Goal: Complete application form

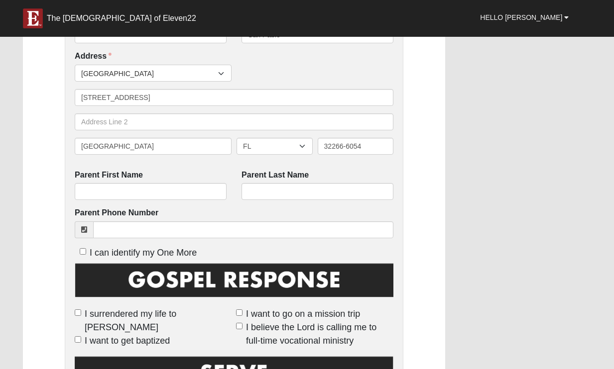
scroll to position [332, 0]
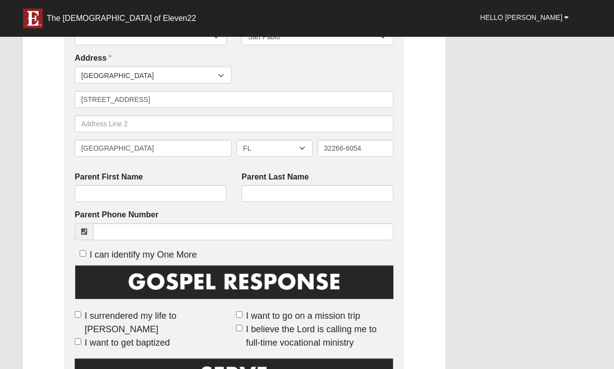
click at [84, 250] on input "I can identify my One More" at bounding box center [83, 253] width 6 height 6
checkbox input "true"
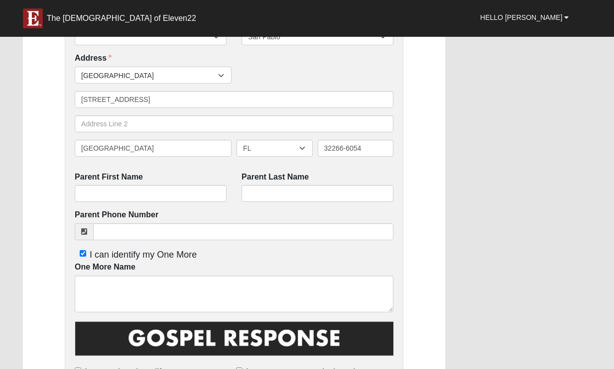
click at [82, 250] on input "I can identify my One More" at bounding box center [83, 253] width 6 height 6
checkbox input "false"
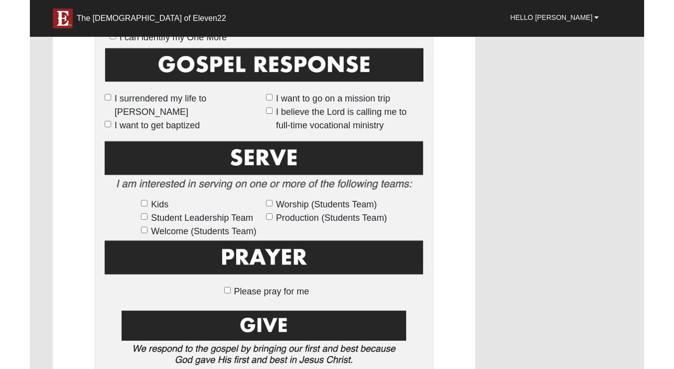
scroll to position [583, 0]
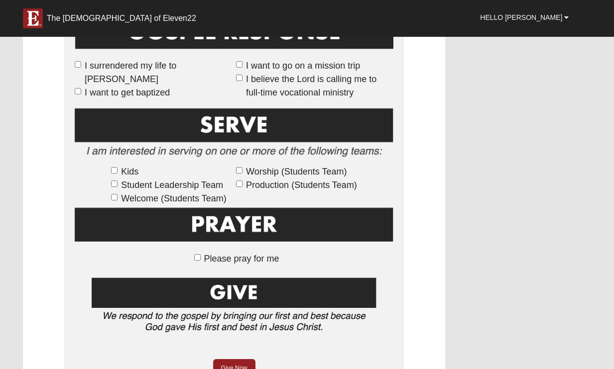
click at [198, 257] on input "Please pray for me" at bounding box center [197, 257] width 6 height 6
checkbox input "true"
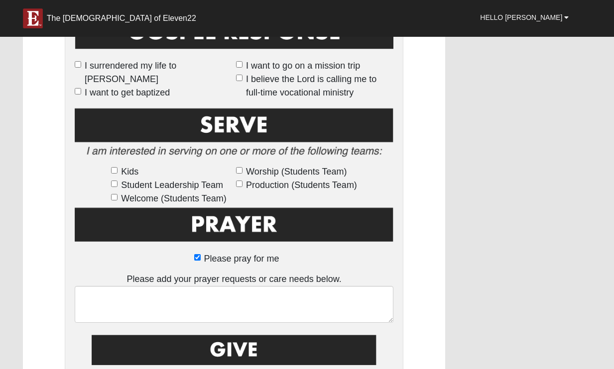
click at [198, 258] on input "Please pray for me" at bounding box center [197, 257] width 6 height 6
checkbox input "false"
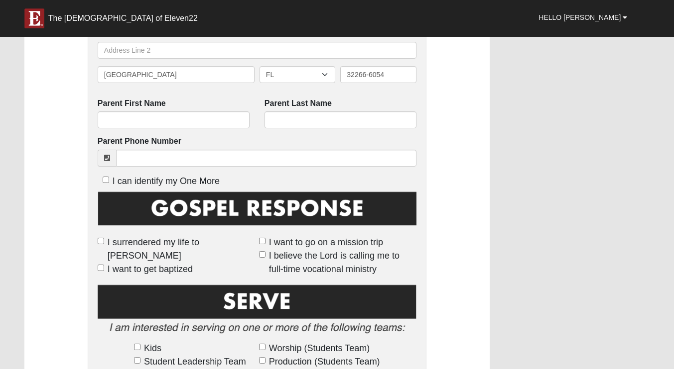
scroll to position [413, 0]
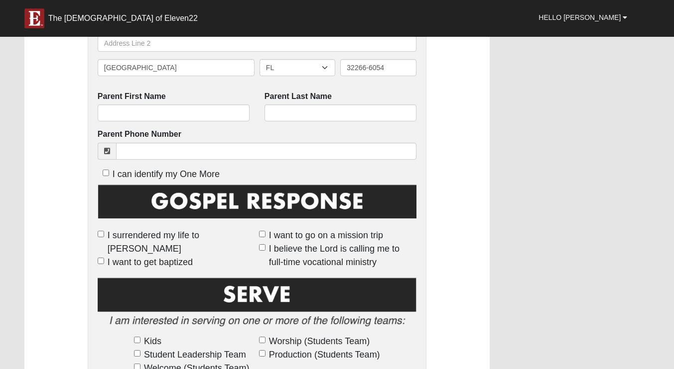
click at [105, 173] on input "I can identify my One More" at bounding box center [106, 173] width 6 height 6
checkbox input "true"
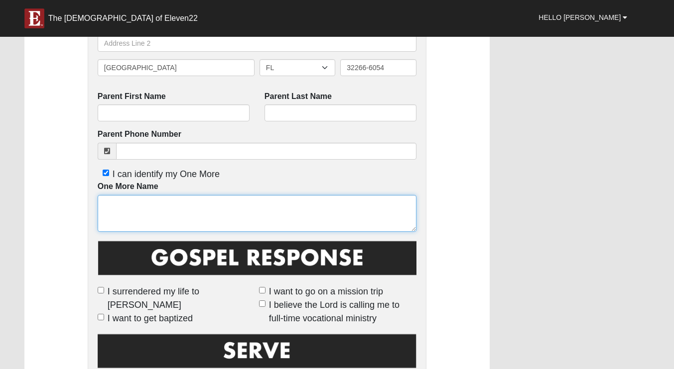
click at [117, 196] on textarea "One More Name" at bounding box center [257, 213] width 319 height 37
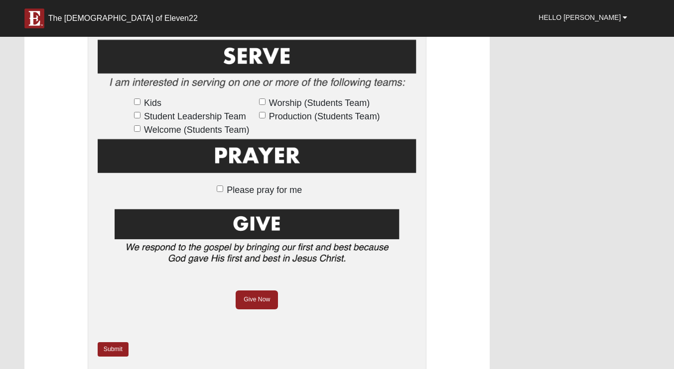
scroll to position [715, 0]
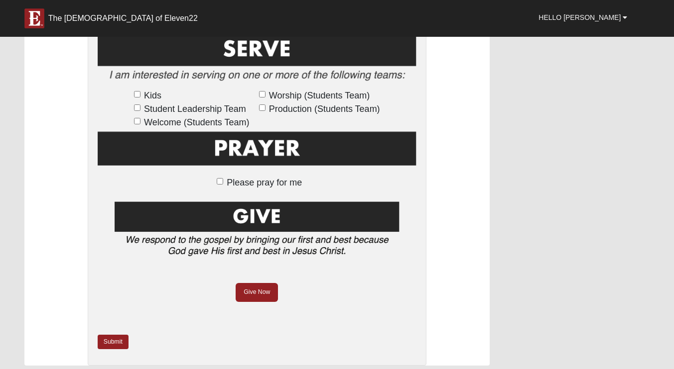
click at [224, 182] on label "Please pray for me" at bounding box center [257, 182] width 90 height 13
click at [223, 182] on input "Please pray for me" at bounding box center [220, 181] width 6 height 6
checkbox input "true"
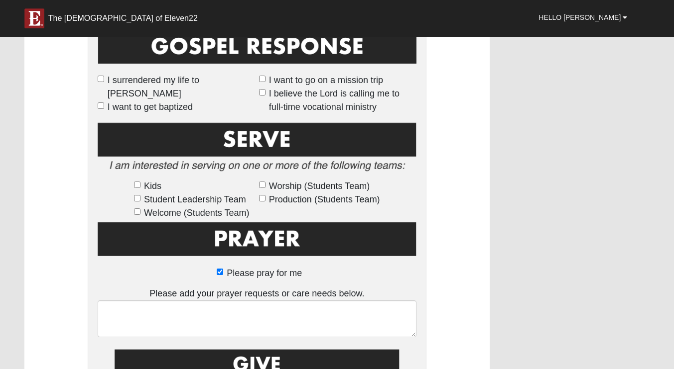
scroll to position [624, 0]
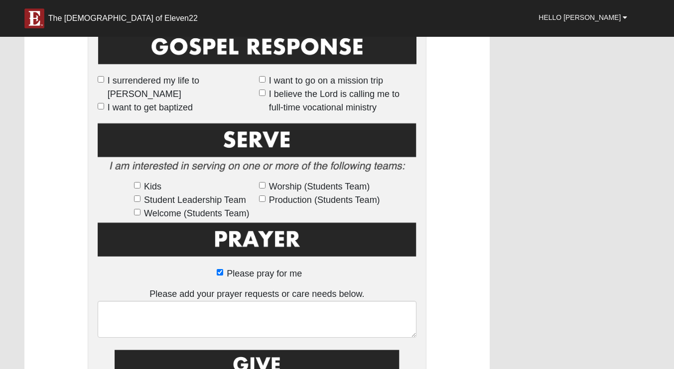
click at [101, 77] on input "I surrendered my life to [PERSON_NAME]" at bounding box center [101, 79] width 6 height 6
checkbox input "true"
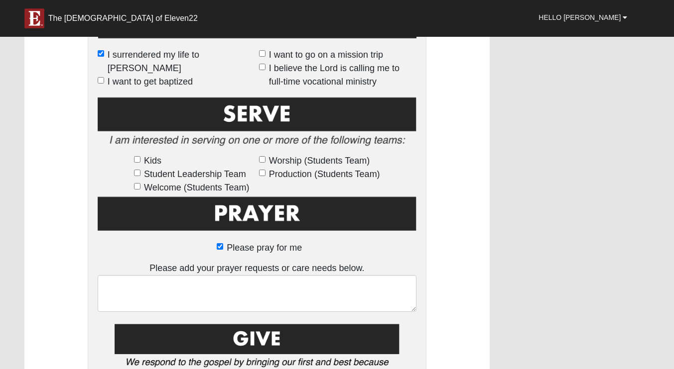
scroll to position [651, 0]
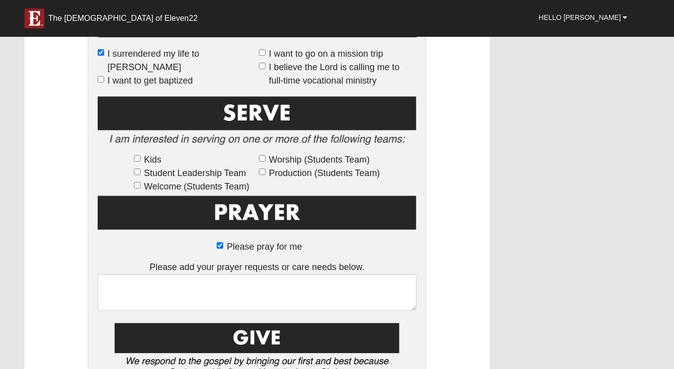
click at [220, 245] on input "Please pray for me" at bounding box center [220, 246] width 6 height 6
checkbox input "false"
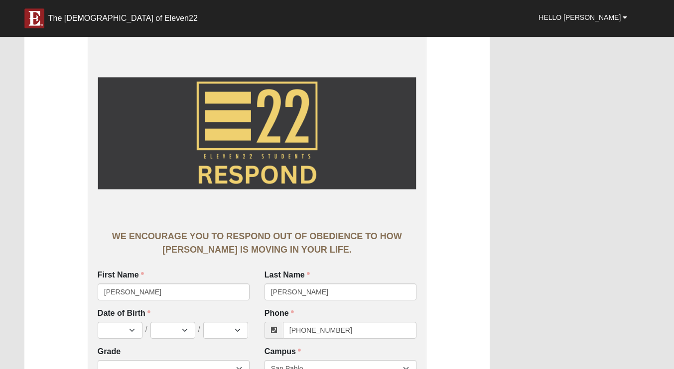
scroll to position [0, 0]
